Goal: Task Accomplishment & Management: Manage account settings

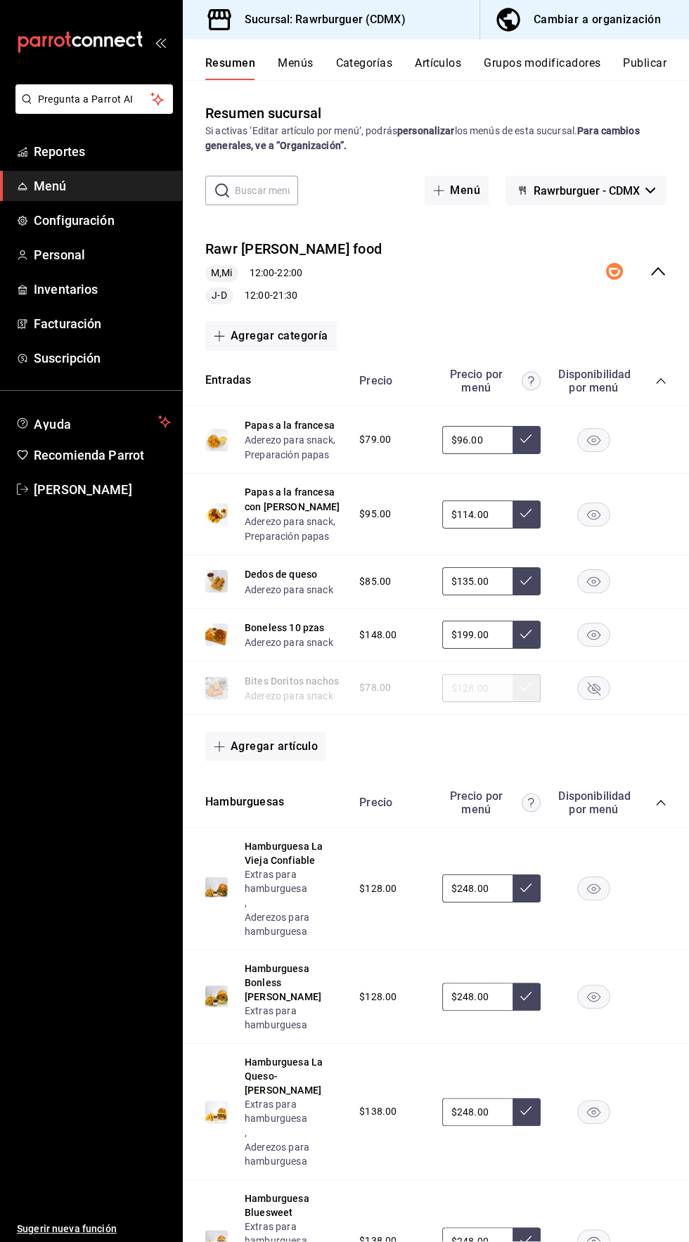
click at [294, 71] on button "Menús" at bounding box center [295, 68] width 35 height 24
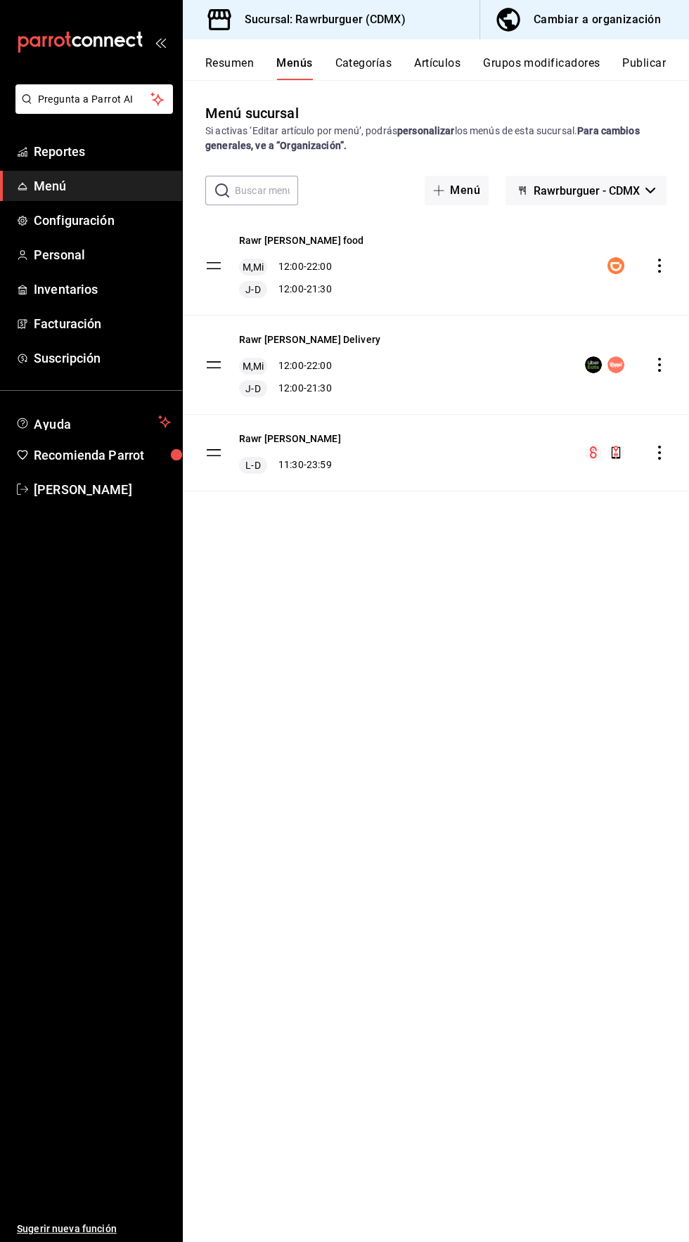
click at [661, 368] on icon "actions" at bounding box center [659, 365] width 14 height 14
click at [556, 424] on span "Duplicar" at bounding box center [547, 426] width 171 height 15
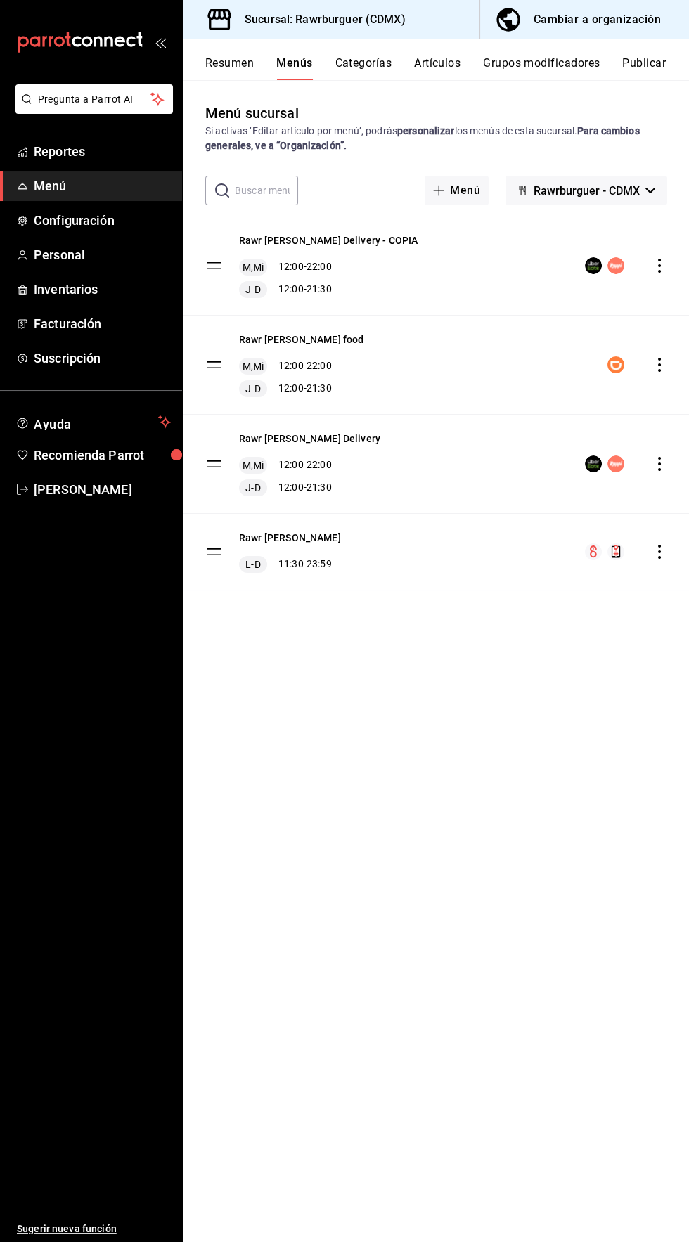
click at [659, 265] on icon "actions" at bounding box center [659, 266] width 3 height 14
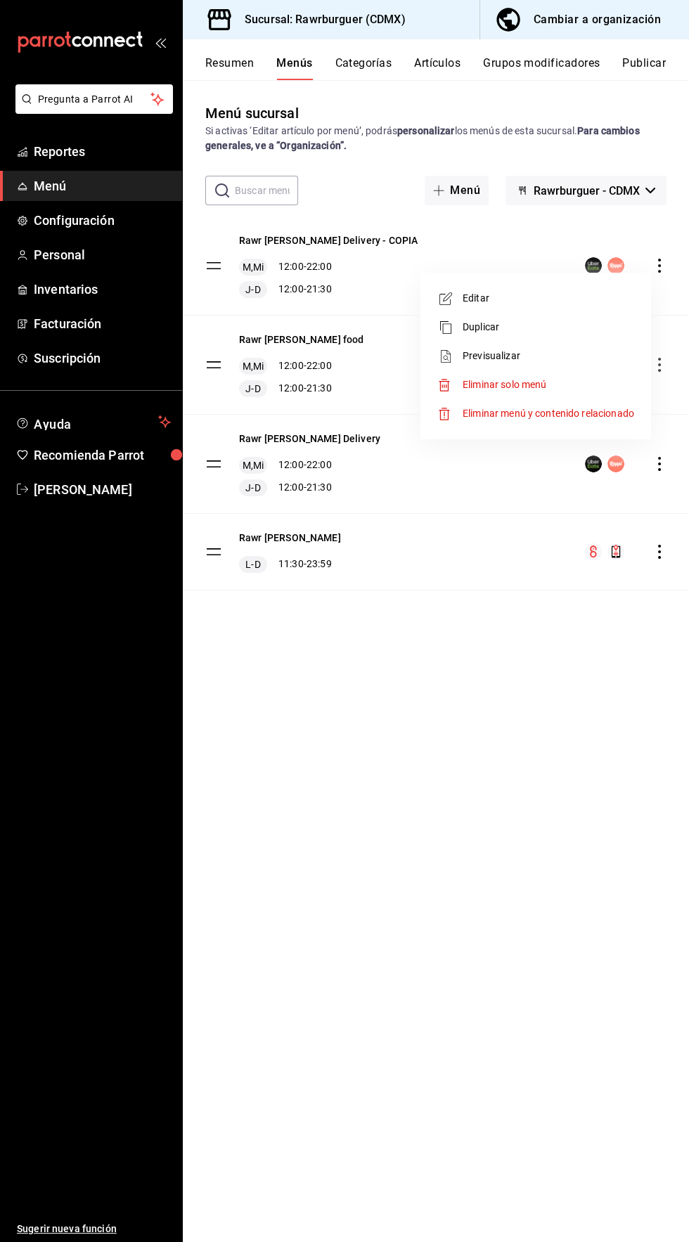
click at [622, 411] on span "Eliminar menú y contenido relacionado" at bounding box center [547, 413] width 171 height 11
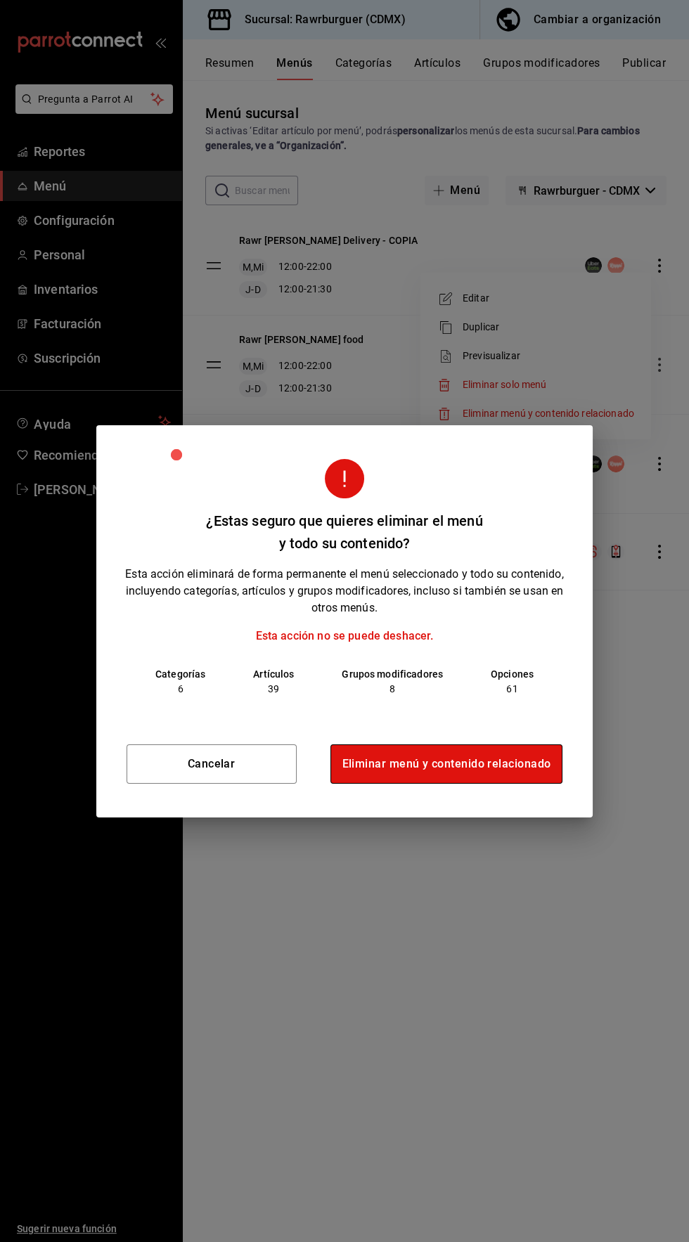
click at [462, 757] on button "Eliminar menú y contenido relacionado" at bounding box center [446, 763] width 233 height 39
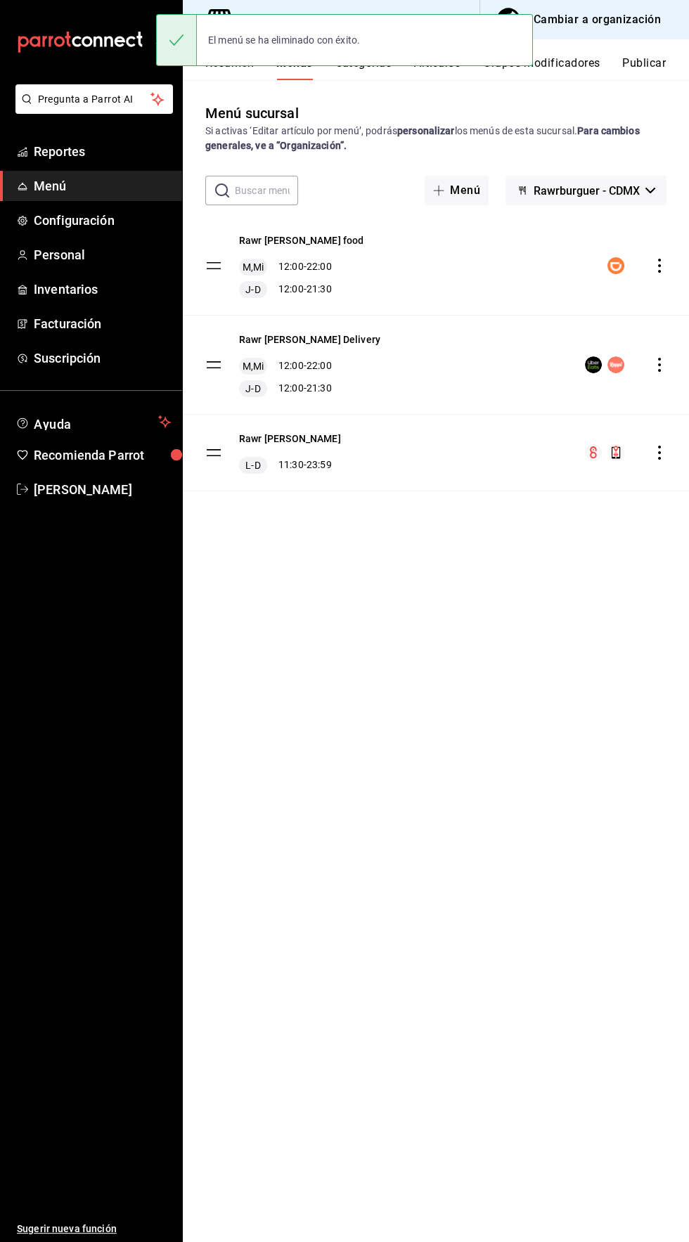
click at [659, 364] on icon "actions" at bounding box center [659, 365] width 3 height 14
click at [488, 391] on span "Editar" at bounding box center [547, 397] width 171 height 15
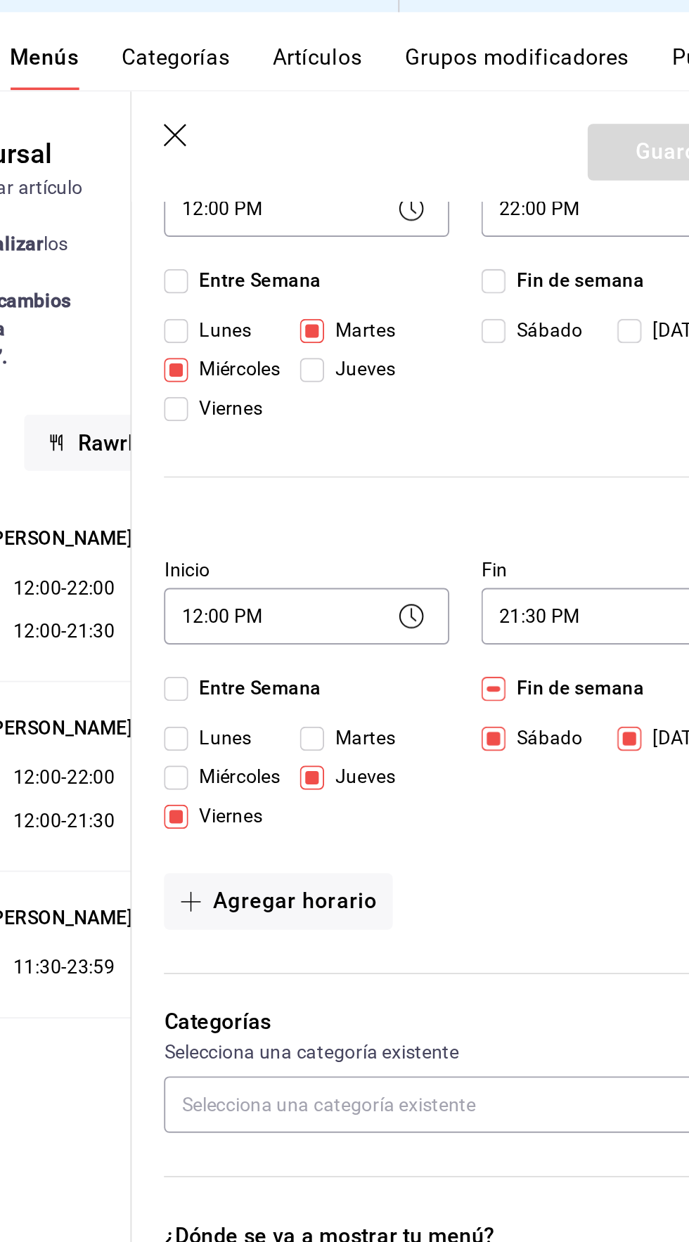
scroll to position [189, 0]
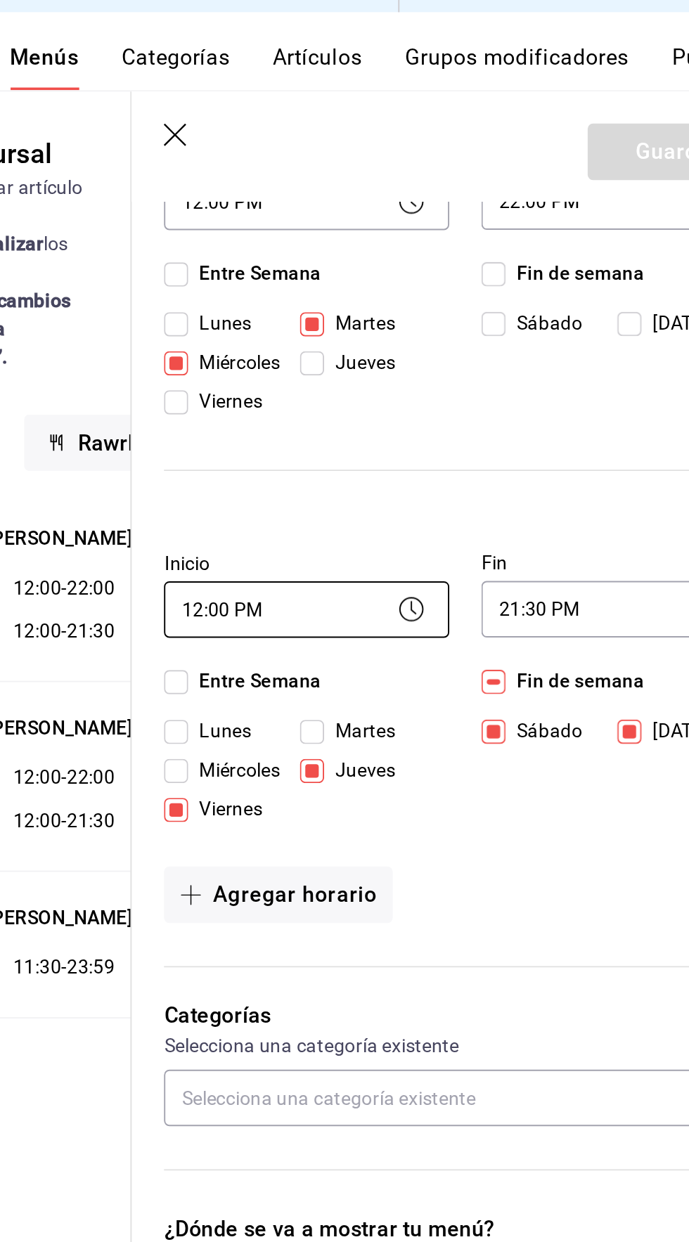
click at [391, 347] on body "Pregunta a Parrot AI Reportes Menú Configuración Personal Inventarios Facturaci…" at bounding box center [344, 621] width 689 height 1242
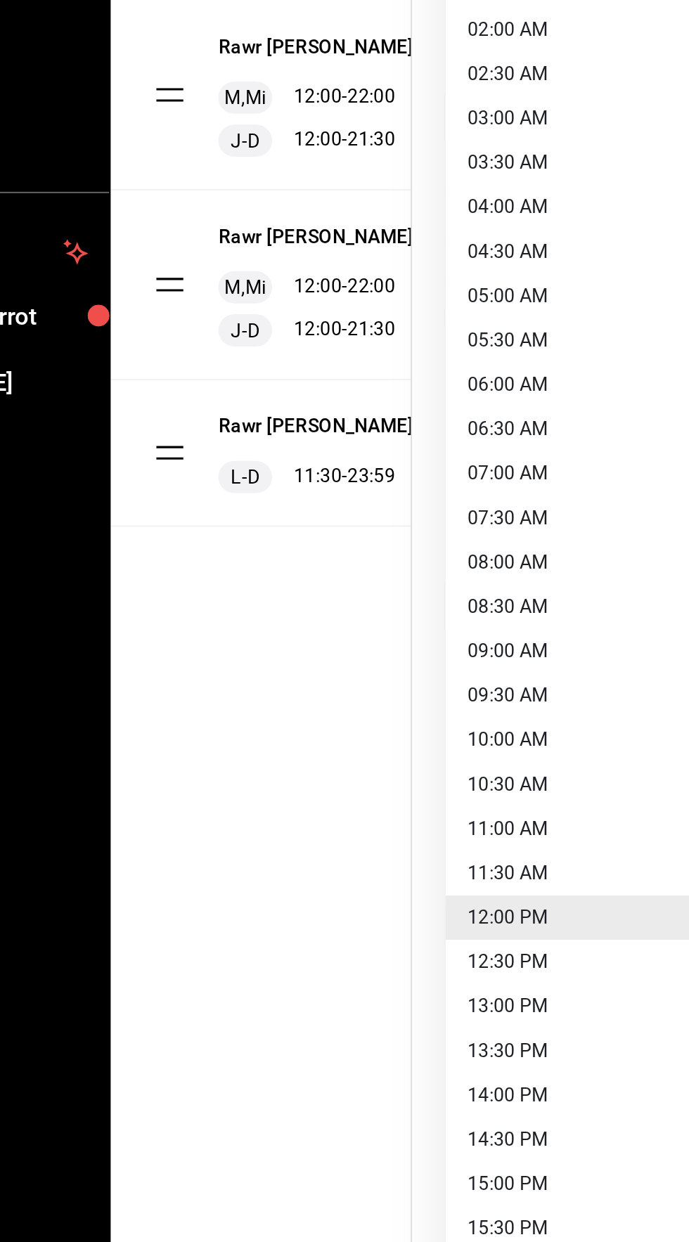
click at [401, 811] on li "13:00 PM" at bounding box center [432, 815] width 148 height 23
type input "13:00"
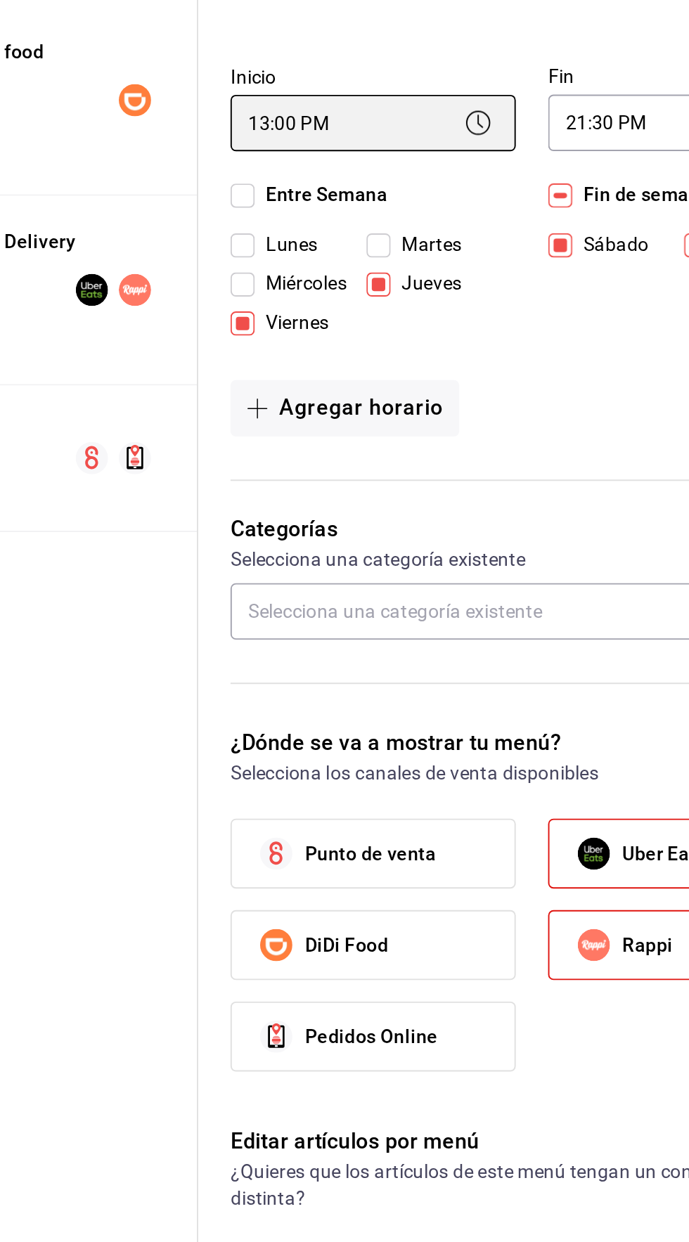
scroll to position [0, 0]
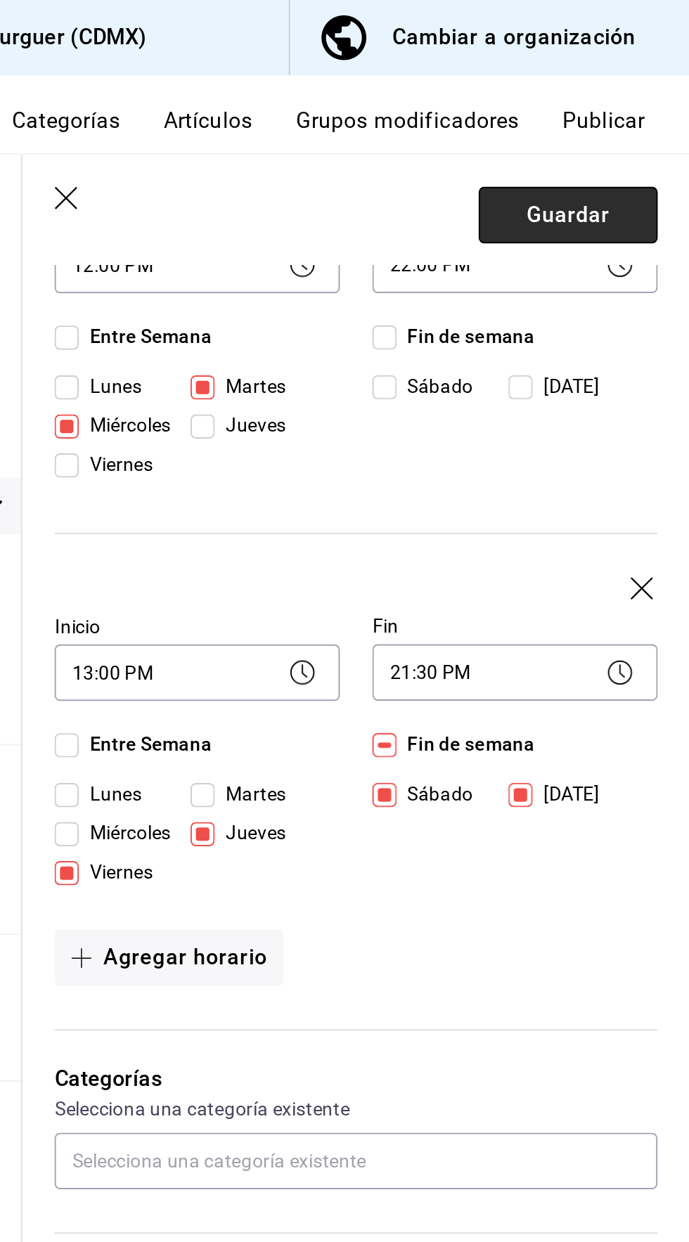
click at [644, 109] on button "Guardar" at bounding box center [624, 113] width 93 height 30
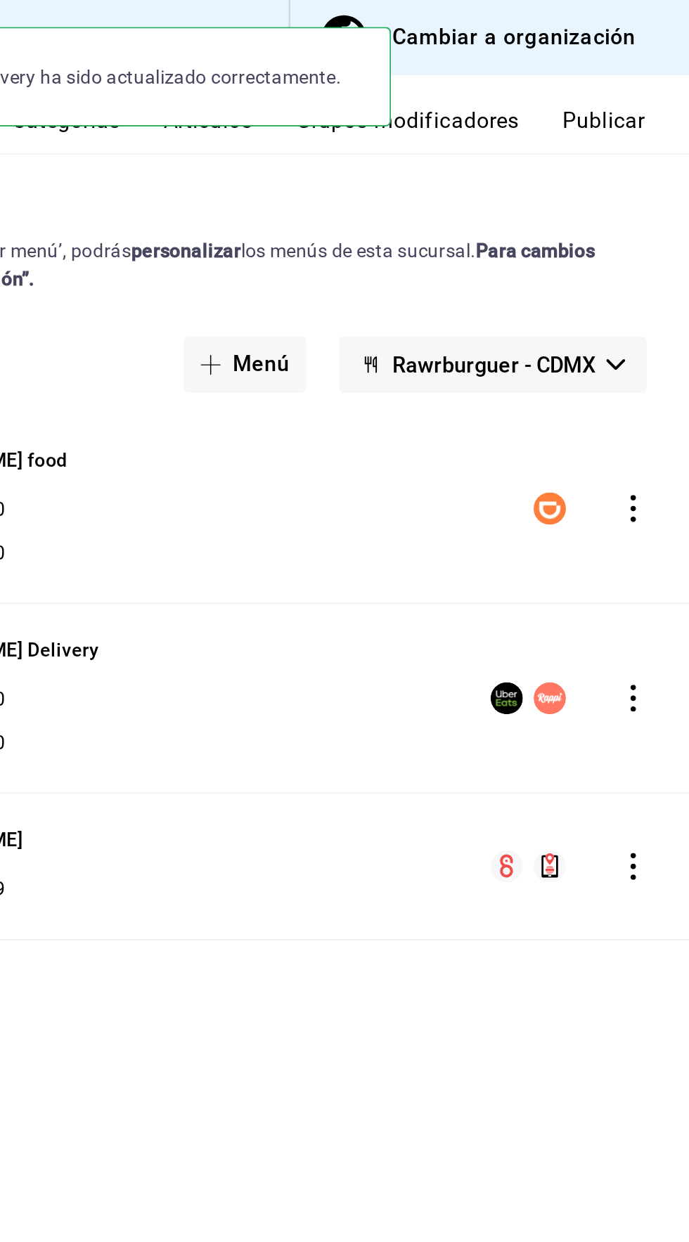
click at [658, 73] on button "Publicar" at bounding box center [644, 68] width 44 height 24
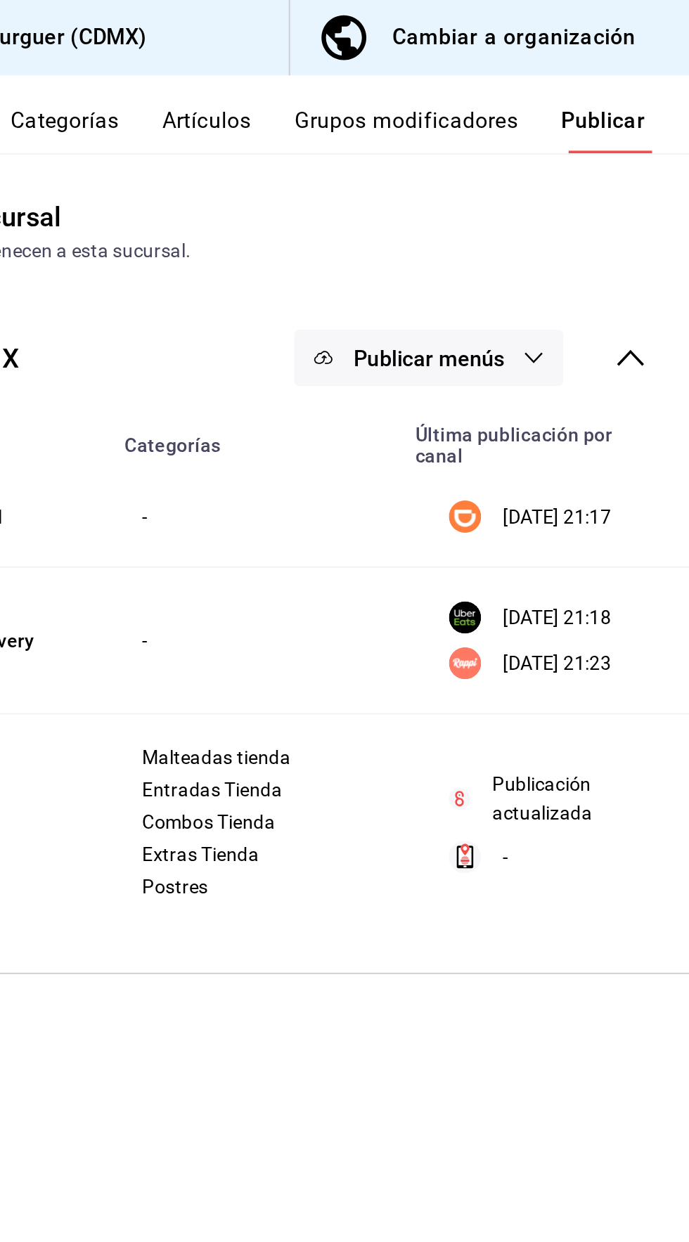
click at [611, 173] on button "Publicar menús" at bounding box center [552, 187] width 141 height 30
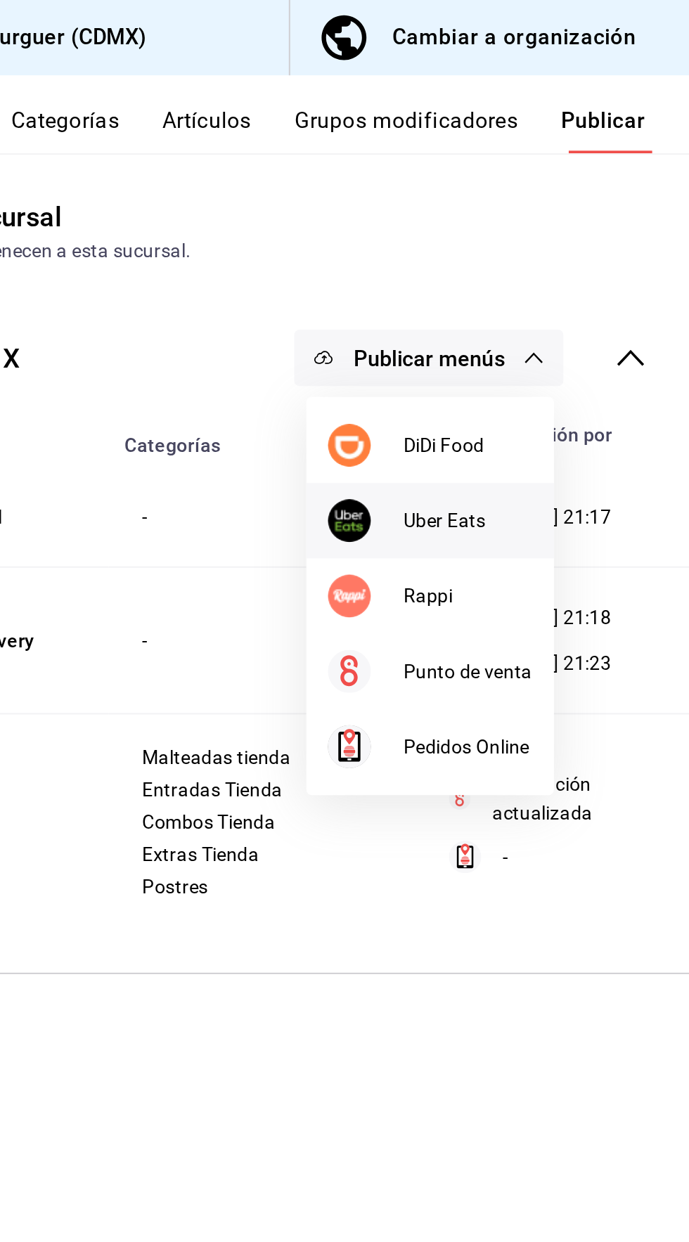
click at [585, 269] on span "Uber Eats" at bounding box center [572, 272] width 67 height 15
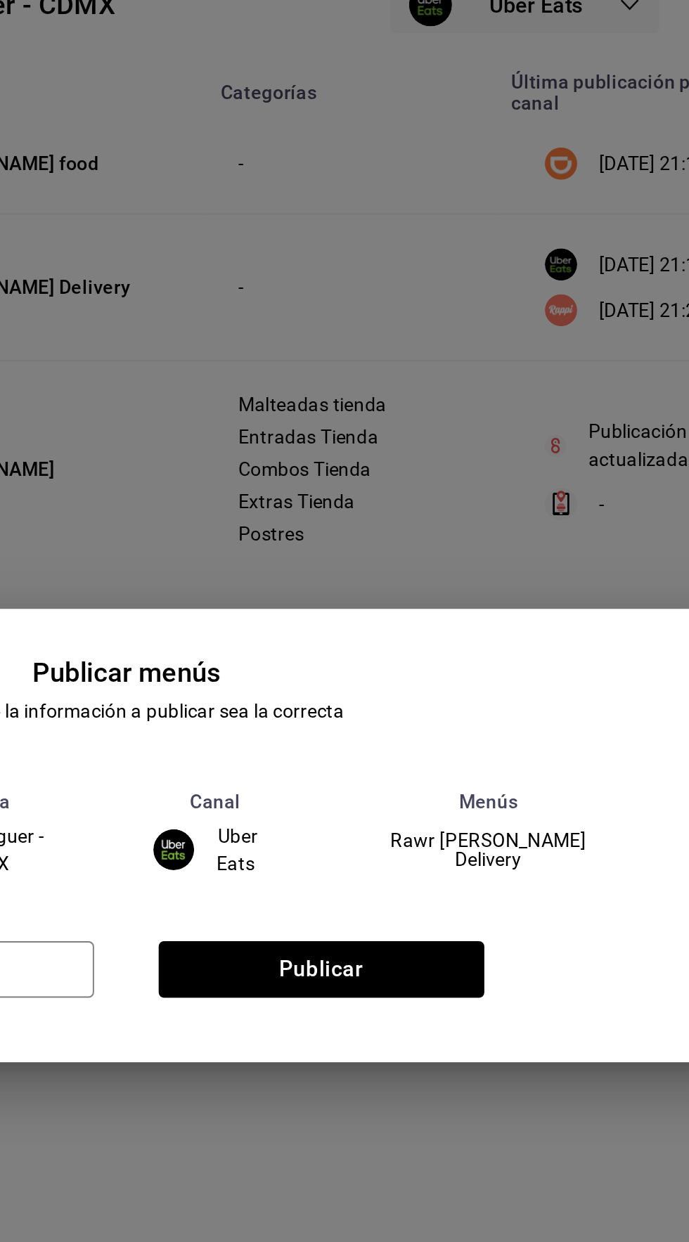
click at [499, 638] on span "Rawr [PERSON_NAME] Delivery" at bounding box center [533, 628] width 129 height 20
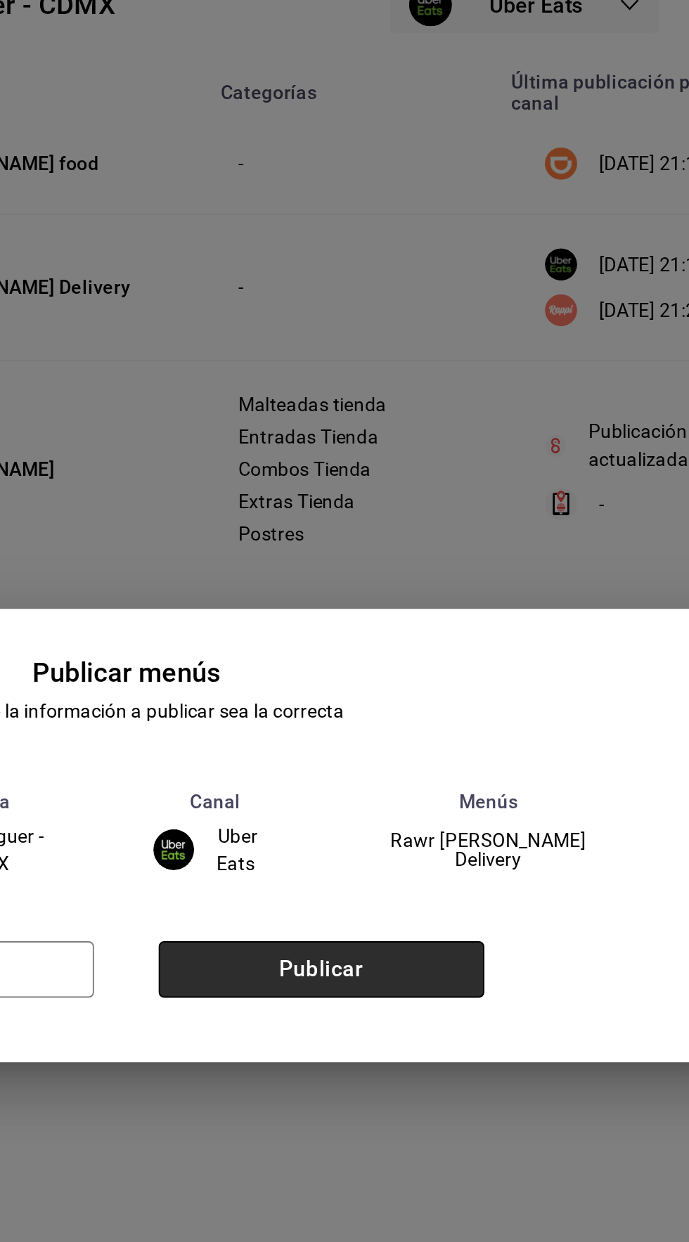
click at [493, 706] on button "Publicar" at bounding box center [446, 691] width 170 height 30
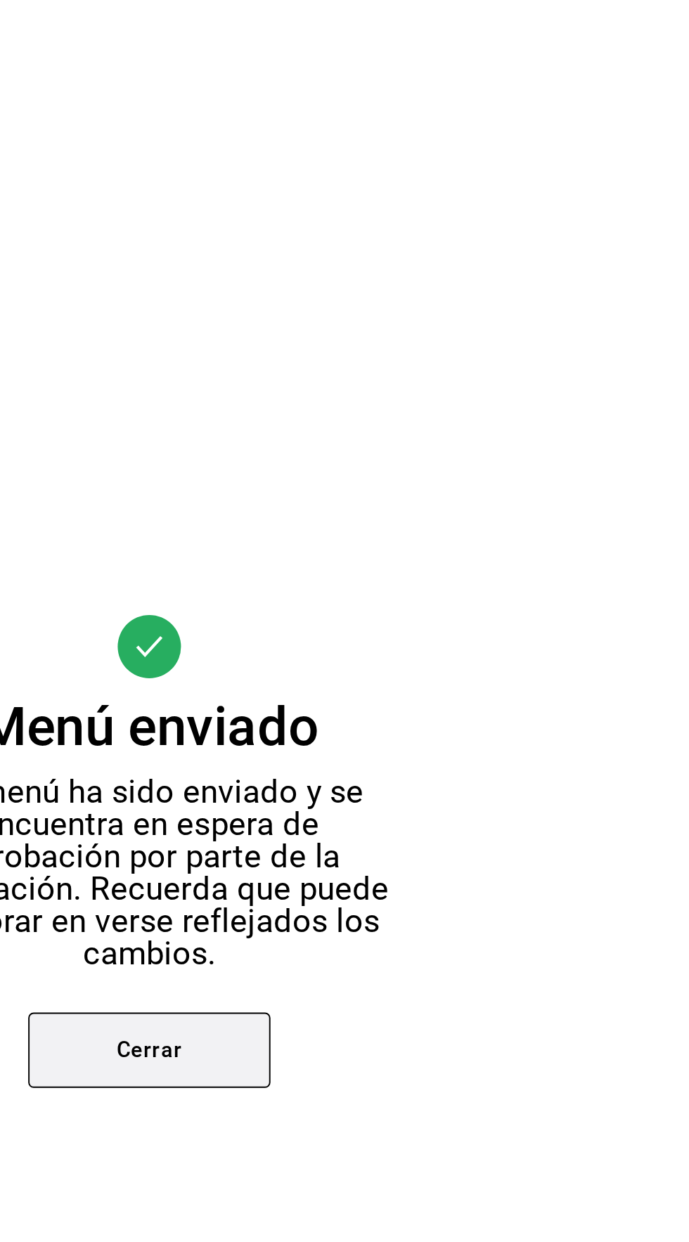
click at [379, 745] on button "Cerrar" at bounding box center [344, 725] width 127 height 39
